Goal: Find specific page/section: Find specific page/section

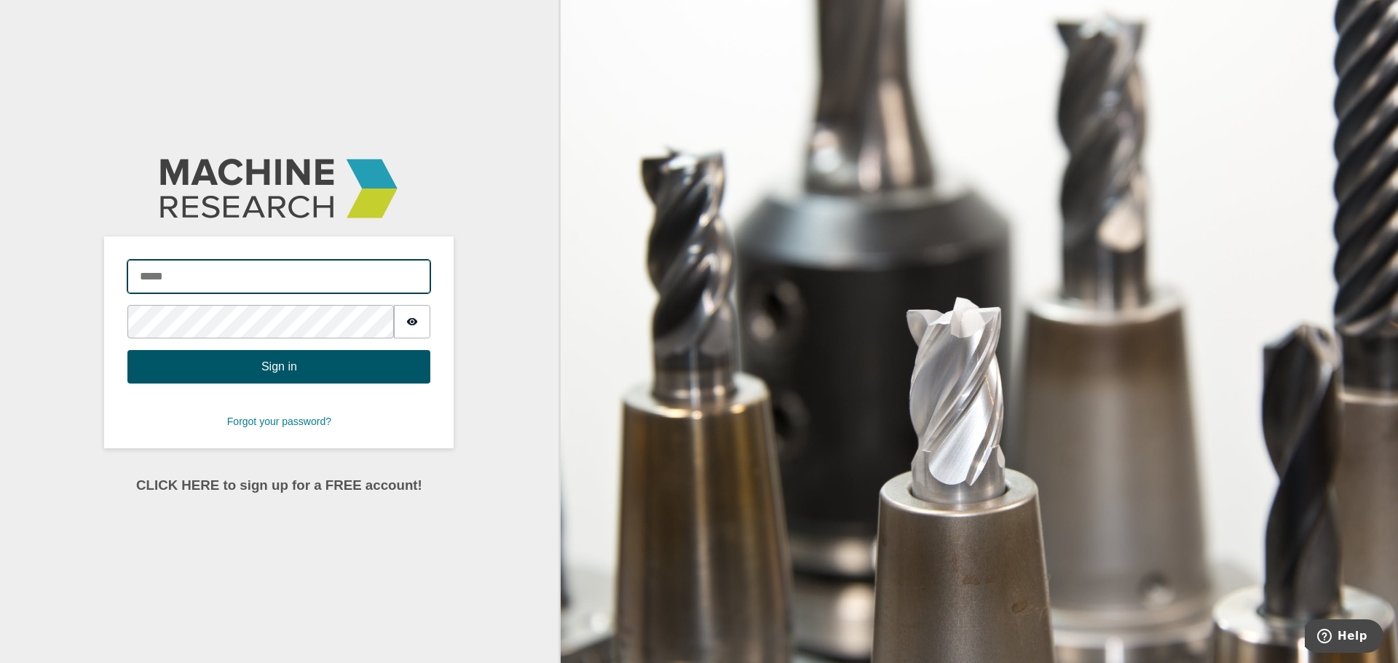
type input "**********"
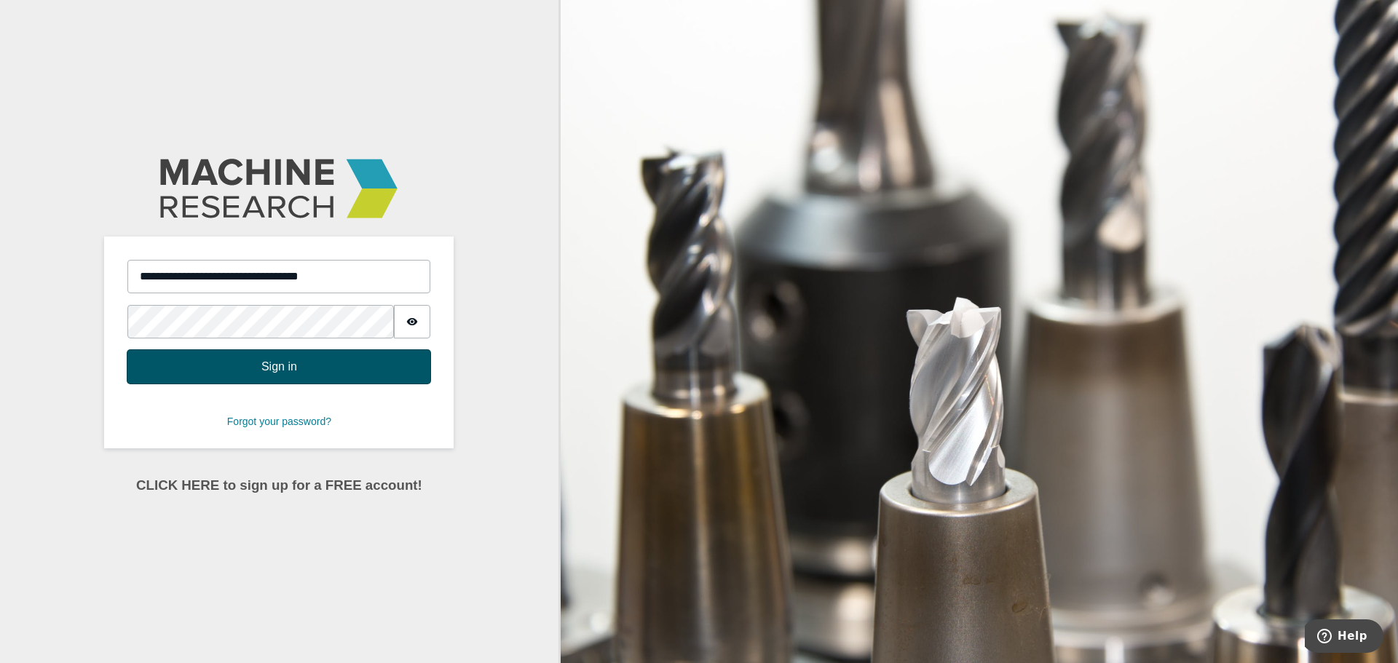
click at [264, 364] on button "Sign in" at bounding box center [278, 366] width 303 height 33
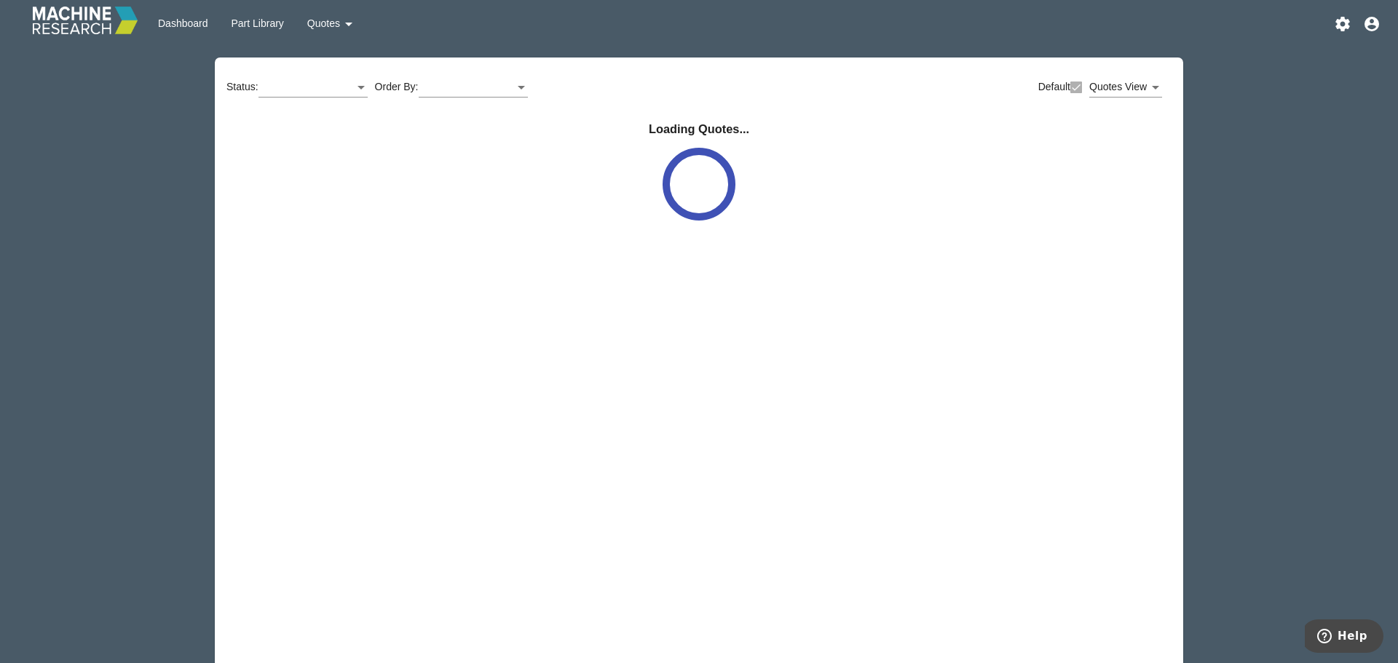
click at [334, 23] on span "Quotes arrow_drop_down" at bounding box center [332, 23] width 50 height 12
click at [336, 96] on button "All Quotes" at bounding box center [337, 94] width 82 height 35
